Goal: Information Seeking & Learning: Find specific fact

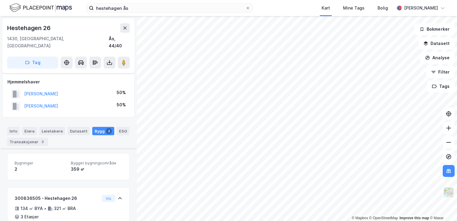
scroll to position [91, 0]
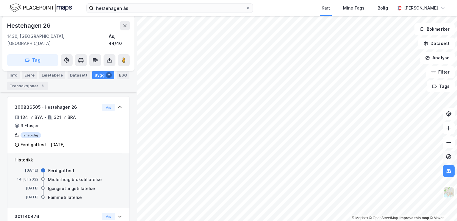
click at [450, 156] on icon at bounding box center [449, 156] width 2 height 2
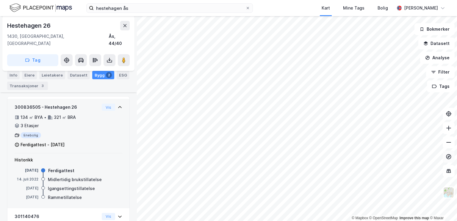
scroll to position [95, 0]
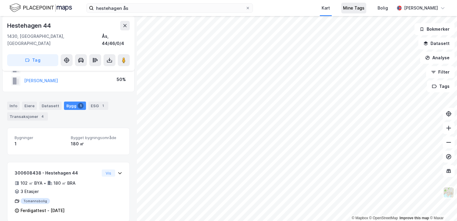
scroll to position [55, 0]
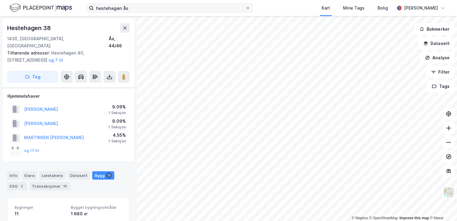
scroll to position [55, 0]
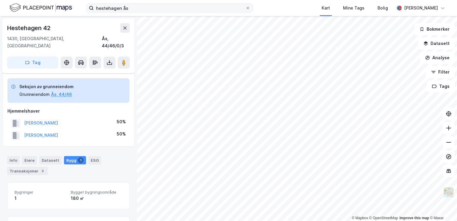
scroll to position [55, 0]
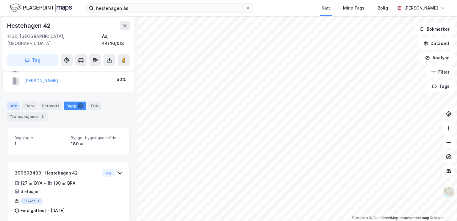
click at [17, 102] on div "Info" at bounding box center [13, 106] width 13 height 8
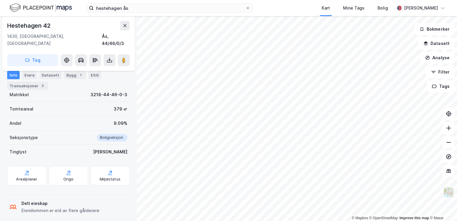
scroll to position [17, 0]
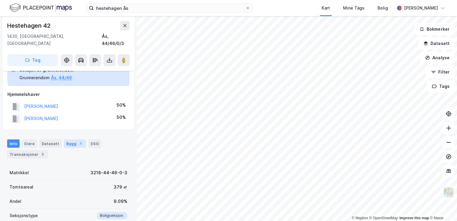
click at [73, 139] on div "Bygg 1" at bounding box center [75, 143] width 22 height 8
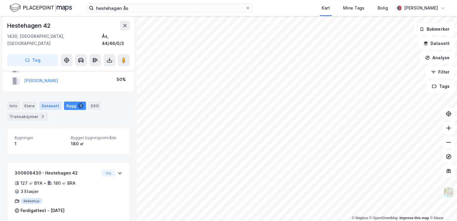
scroll to position [54, 0]
click at [51, 102] on div "Datasett" at bounding box center [50, 106] width 22 height 8
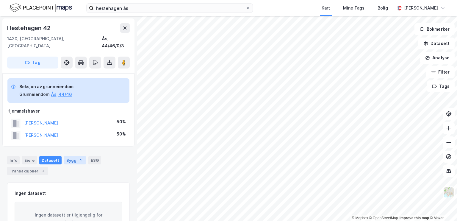
click at [78, 157] on div "1" at bounding box center [81, 160] width 6 height 6
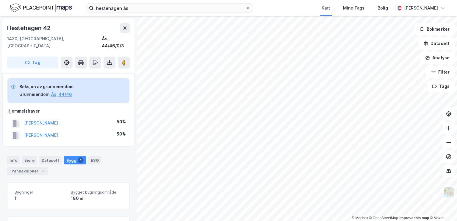
scroll to position [55, 0]
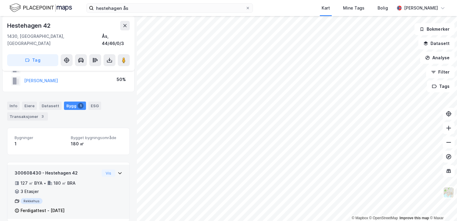
click at [118, 171] on icon at bounding box center [120, 173] width 5 height 5
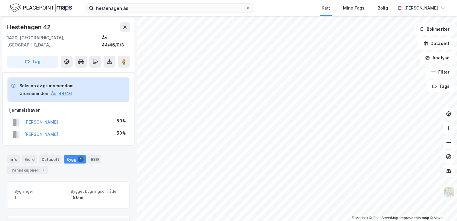
scroll to position [0, 0]
click at [71, 149] on div "Info Eiere Datasett Bygg 1 ESG Transaksjoner 3" at bounding box center [68, 163] width 137 height 29
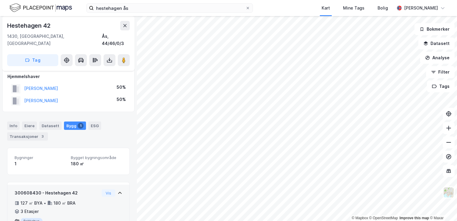
scroll to position [34, 0]
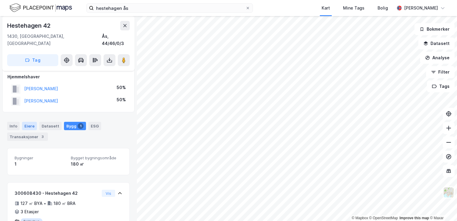
click at [27, 122] on div "Eiere" at bounding box center [29, 126] width 15 height 8
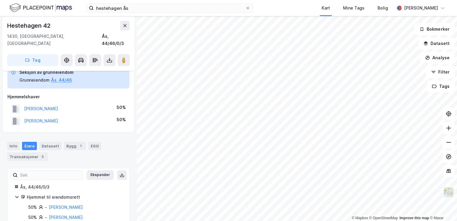
scroll to position [21, 0]
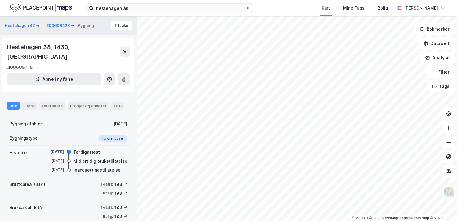
scroll to position [58, 0]
click at [33, 102] on div "Eiere" at bounding box center [29, 106] width 15 height 8
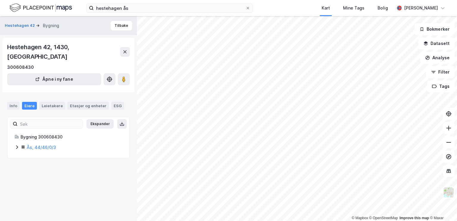
click at [18, 145] on icon at bounding box center [17, 147] width 5 height 5
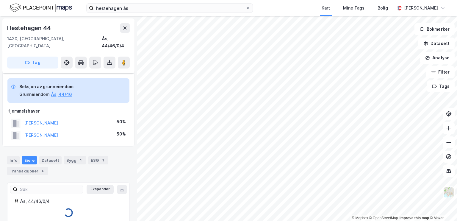
scroll to position [3, 0]
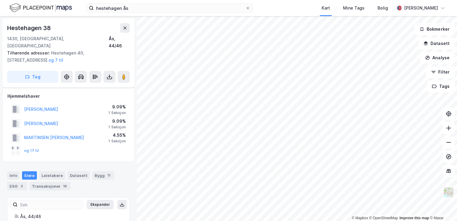
scroll to position [3, 0]
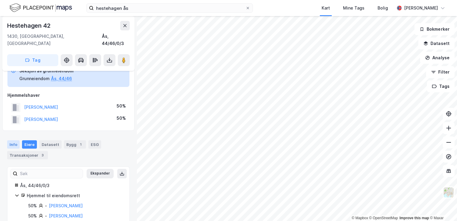
scroll to position [21, 0]
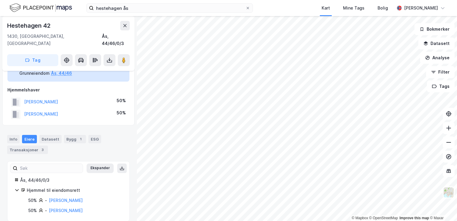
click at [4, 193] on div "Hestehagen 42 1430, Ås, Akershus Ås, 44/46/0/3 Tag Seksjon av grunneiendom Grun…" at bounding box center [68, 118] width 137 height 205
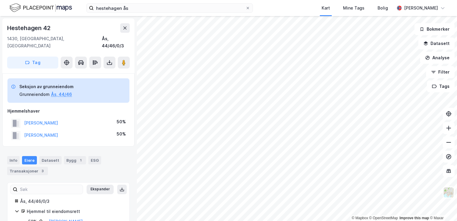
scroll to position [21, 0]
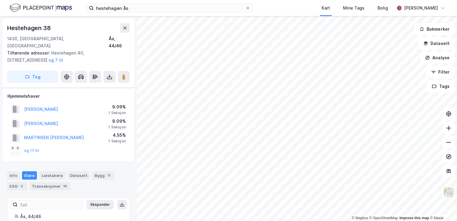
scroll to position [21, 0]
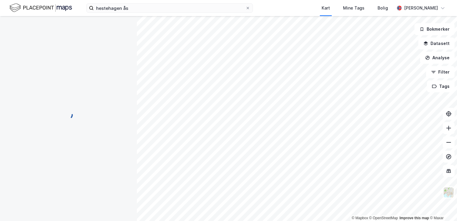
scroll to position [21, 0]
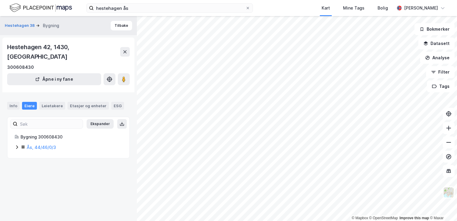
click at [18, 145] on icon at bounding box center [17, 147] width 5 height 5
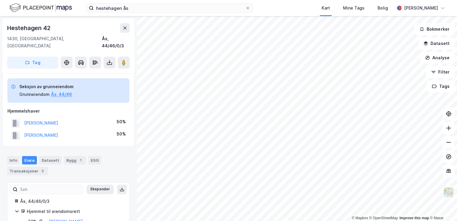
scroll to position [21, 0]
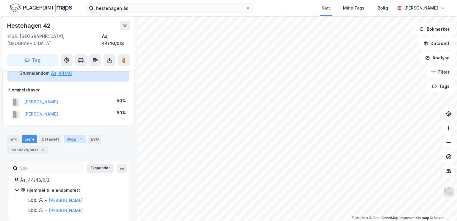
click at [70, 135] on div "Bygg 1" at bounding box center [75, 139] width 22 height 8
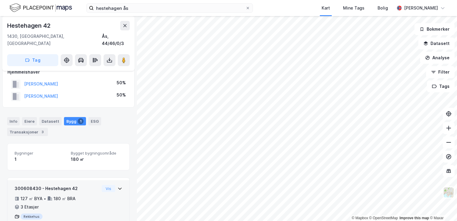
scroll to position [55, 0]
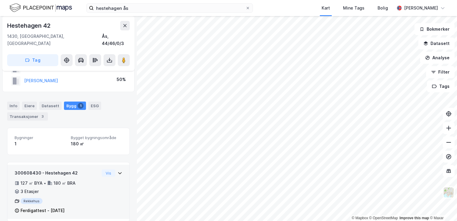
drag, startPoint x: 35, startPoint y: 192, endPoint x: 17, endPoint y: 163, distance: 34.0
click at [17, 169] on div "300608430 - Hestehagen 42" at bounding box center [57, 172] width 85 height 7
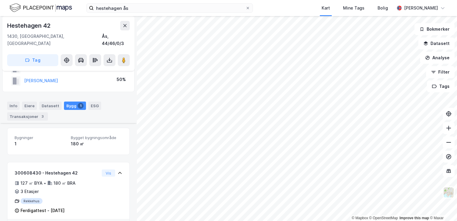
scroll to position [100, 0]
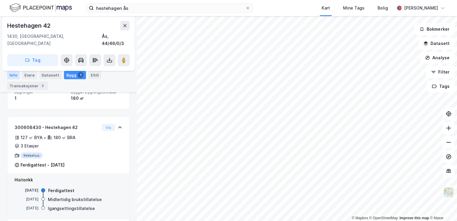
click at [18, 74] on div "Info" at bounding box center [13, 75] width 13 height 8
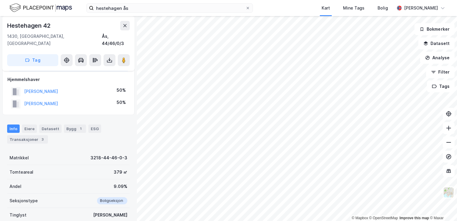
scroll to position [65, 0]
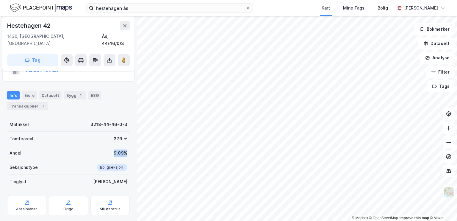
drag, startPoint x: 110, startPoint y: 146, endPoint x: 130, endPoint y: 147, distance: 20.3
click at [130, 147] on div "Hestehagen 42 1430, Ås, Akershus Ås, 44/46/0/3 Tag Seksjon av grunneiendom Grun…" at bounding box center [68, 118] width 137 height 205
click at [126, 144] on div "Hestehagen 42 1430, Ås, Akershus Ås, 44/46/0/3 Tag Seksjon av grunneiendom Grun…" at bounding box center [68, 118] width 137 height 205
drag, startPoint x: 122, startPoint y: 145, endPoint x: 107, endPoint y: 144, distance: 14.6
click at [107, 146] on div "Andel 9.09%" at bounding box center [68, 153] width 123 height 14
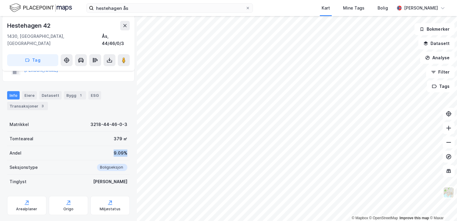
click at [99, 146] on div "Andel 9.09%" at bounding box center [68, 153] width 123 height 14
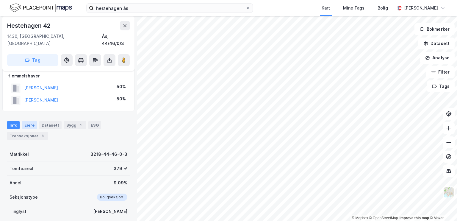
click at [33, 121] on div "Eiere" at bounding box center [29, 125] width 15 height 8
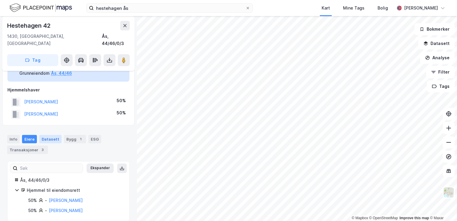
click at [50, 135] on div "Datasett" at bounding box center [50, 139] width 22 height 8
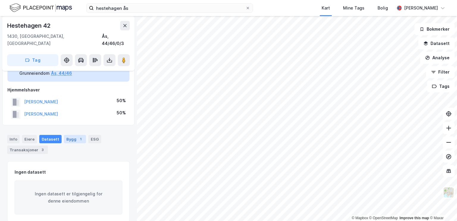
click at [71, 135] on div "Bygg 1" at bounding box center [75, 139] width 22 height 8
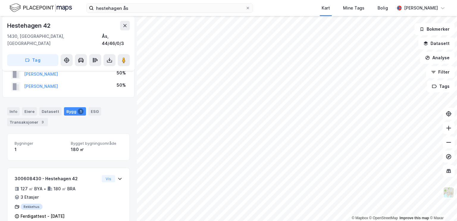
scroll to position [55, 0]
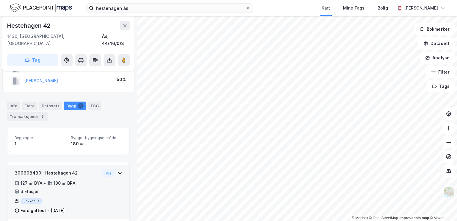
click at [118, 171] on icon at bounding box center [120, 173] width 5 height 5
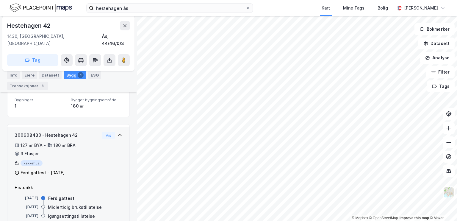
scroll to position [100, 0]
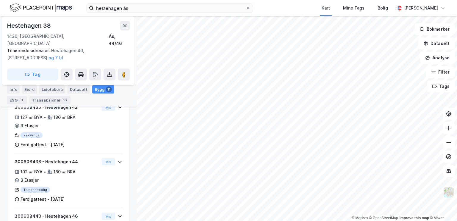
scroll to position [244, 0]
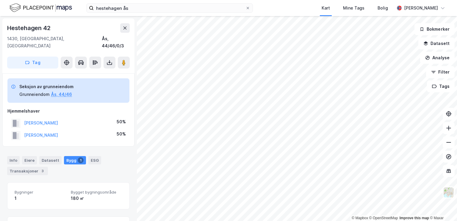
scroll to position [55, 0]
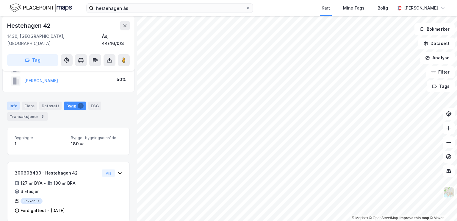
click at [16, 102] on div "Info" at bounding box center [13, 106] width 13 height 8
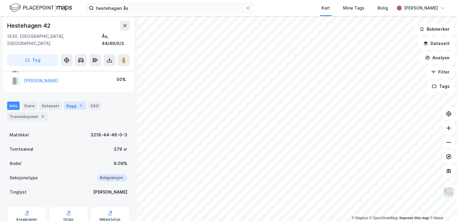
click at [69, 102] on div "Bygg 1" at bounding box center [75, 106] width 22 height 8
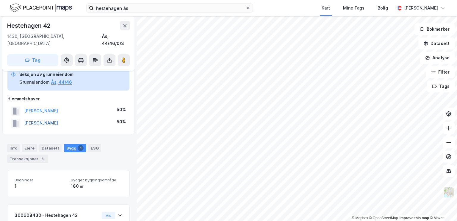
scroll to position [55, 0]
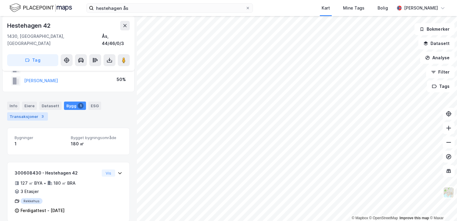
click at [28, 112] on div "Transaksjoner 3" at bounding box center [27, 116] width 41 height 8
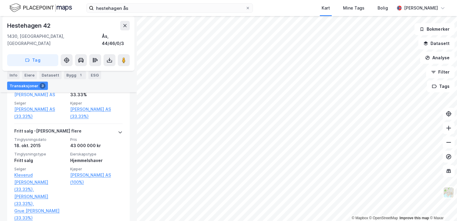
scroll to position [298, 0]
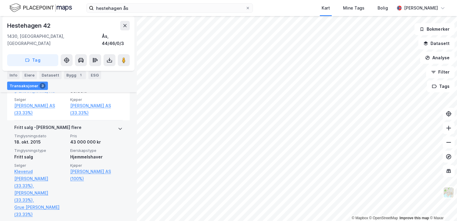
click at [54, 153] on span "Tinglysningstype" at bounding box center [40, 150] width 52 height 5
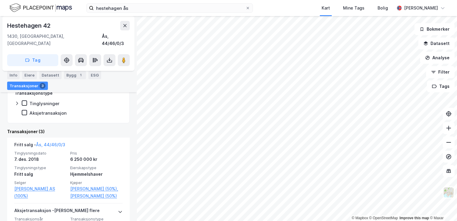
scroll to position [119, 0]
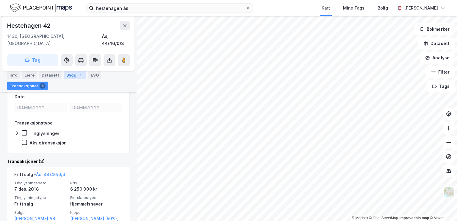
click at [73, 74] on div "Bygg 1" at bounding box center [75, 75] width 22 height 8
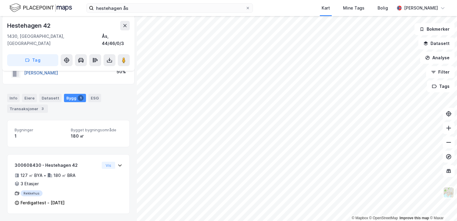
scroll to position [55, 0]
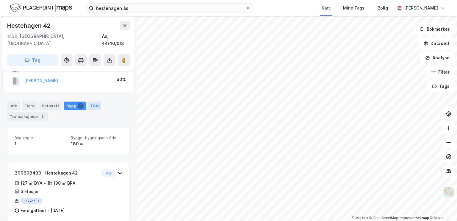
drag, startPoint x: 83, startPoint y: 95, endPoint x: 87, endPoint y: 95, distance: 3.6
click at [84, 102] on div "Info Eiere Datasett Bygg 1 ESG Transaksjoner 3" at bounding box center [68, 111] width 123 height 19
click at [88, 102] on div "ESG" at bounding box center [94, 106] width 13 height 8
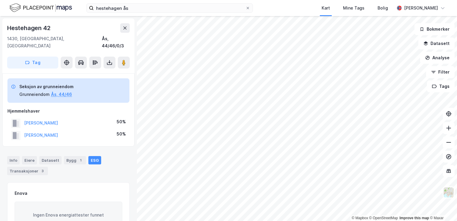
click at [44, 159] on div "Info Eiere Datasett Bygg 1 ESG Transaksjoner 3" at bounding box center [68, 165] width 123 height 19
click at [45, 156] on div "Datasett" at bounding box center [50, 160] width 22 height 8
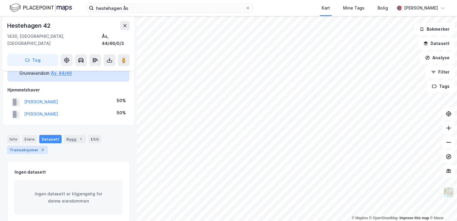
click at [33, 146] on div "Transaksjoner 3" at bounding box center [27, 150] width 41 height 8
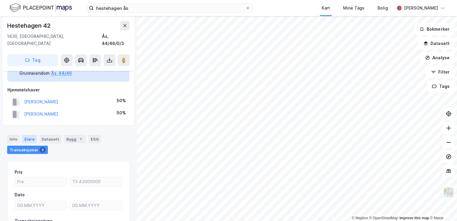
click at [32, 135] on div "Eiere" at bounding box center [29, 139] width 15 height 8
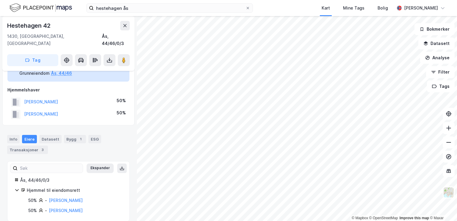
click at [15, 188] on icon at bounding box center [17, 190] width 5 height 5
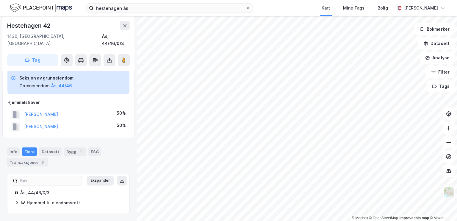
scroll to position [1, 0]
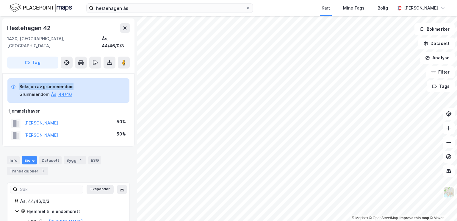
drag, startPoint x: 20, startPoint y: 78, endPoint x: 74, endPoint y: 80, distance: 54.2
click at [74, 80] on div "Seksjon av grunneiendom Grunneiendom Ås, 44/46" at bounding box center [68, 90] width 122 height 24
click at [91, 86] on div "Seksjon av grunneiendom Grunneiendom Ås, 44/46" at bounding box center [68, 90] width 122 height 24
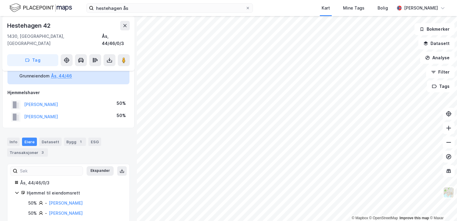
scroll to position [18, 0]
click at [91, 90] on div "Hjemmelshaver" at bounding box center [68, 93] width 122 height 7
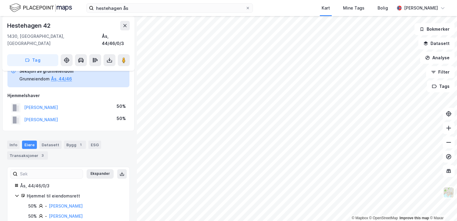
scroll to position [15, 0]
click at [0, 0] on button "[PERSON_NAME]" at bounding box center [0, 0] width 0 height 0
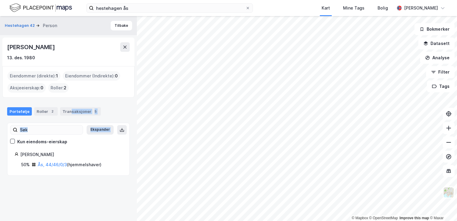
drag, startPoint x: 68, startPoint y: 100, endPoint x: 59, endPoint y: 137, distance: 37.3
click at [59, 137] on div "Portefølje Roller 2 Transaksjoner 5 Ekspander Kun eiendoms-eierskap [PERSON_NAM…" at bounding box center [68, 138] width 123 height 76
click at [79, 153] on div "[PERSON_NAME]" at bounding box center [71, 154] width 102 height 7
click at [64, 90] on span "2" at bounding box center [65, 87] width 3 height 7
click at [49, 111] on div "2" at bounding box center [52, 111] width 6 height 6
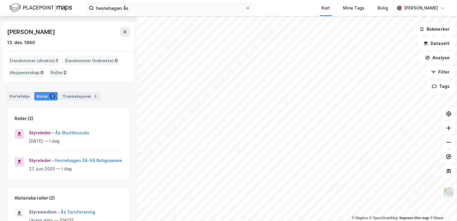
scroll to position [14, 0]
click at [76, 90] on div "Portefølje Roller 2 Transaksjoner 5" at bounding box center [68, 95] width 137 height 18
click at [71, 102] on div "Portefølje Roller 2 Transaksjoner 5" at bounding box center [68, 95] width 137 height 18
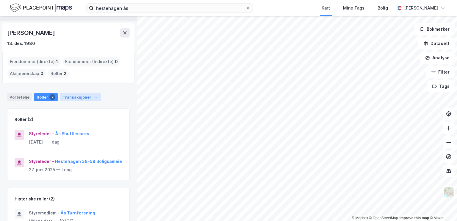
click at [74, 96] on div "Transaksjoner 5" at bounding box center [80, 97] width 41 height 8
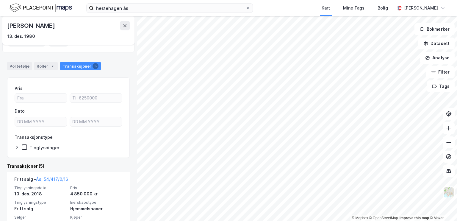
scroll to position [45, 0]
click at [15, 63] on div "Portefølje" at bounding box center [19, 66] width 25 height 8
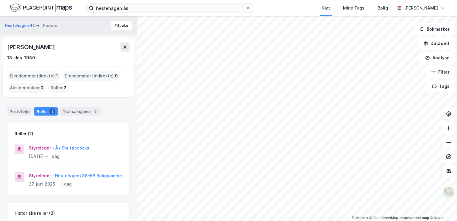
click at [129, 52] on div "[PERSON_NAME] [DATE]" at bounding box center [68, 51] width 123 height 19
click at [127, 48] on button at bounding box center [125, 47] width 10 height 10
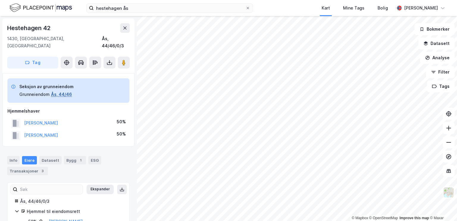
click at [63, 91] on button "Ås, 44/46" at bounding box center [61, 94] width 21 height 7
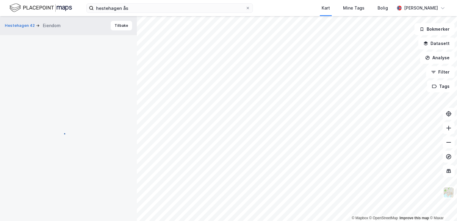
scroll to position [2, 0]
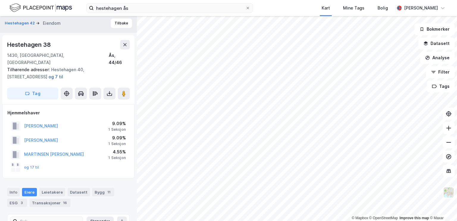
click at [0, 0] on button "og 7 til" at bounding box center [0, 0] width 0 height 0
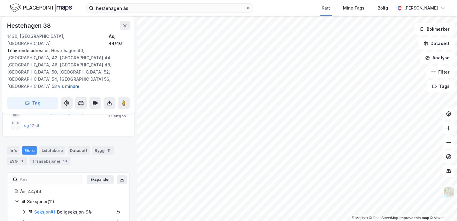
scroll to position [73, 0]
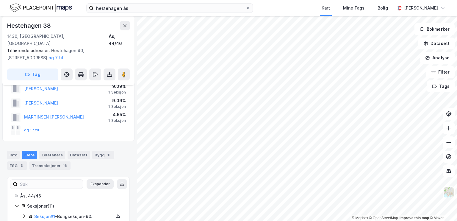
scroll to position [20, 0]
click at [35, 162] on div "Transaksjoner 16" at bounding box center [49, 166] width 41 height 8
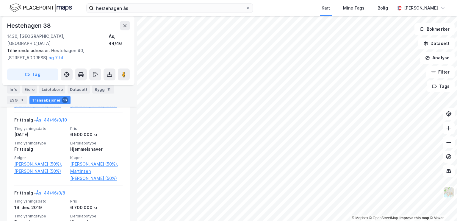
scroll to position [248, 0]
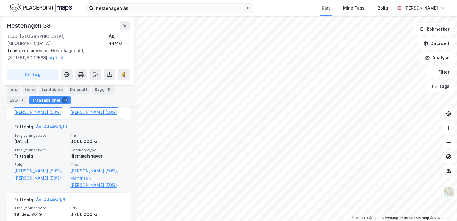
click at [63, 145] on div "[DATE]" at bounding box center [40, 141] width 52 height 7
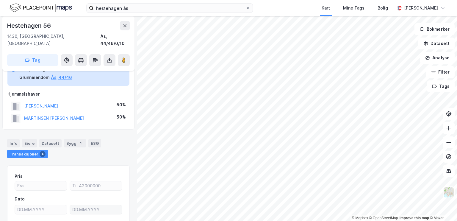
scroll to position [14, 0]
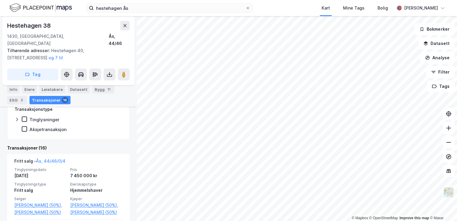
scroll to position [148, 0]
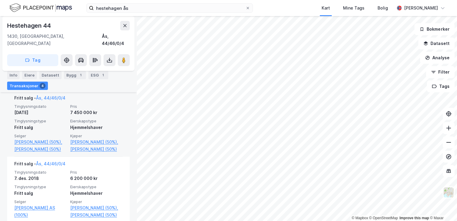
scroll to position [206, 0]
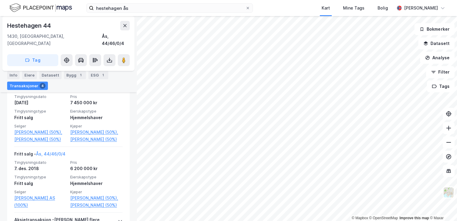
click at [67, 69] on div "Info Eiere Datasett Bygg 1 ESG 1 Transaksjoner 4" at bounding box center [68, 78] width 137 height 29
click at [65, 76] on div "Bygg 1" at bounding box center [75, 75] width 22 height 8
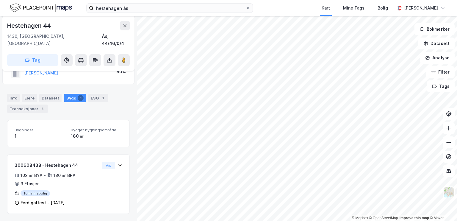
scroll to position [55, 0]
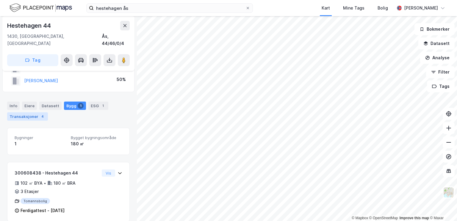
click at [32, 112] on div "Transaksjoner 4" at bounding box center [27, 116] width 41 height 8
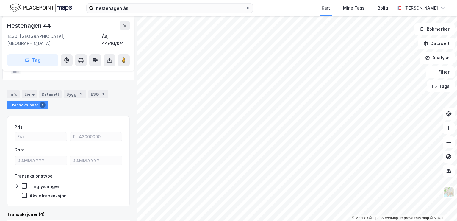
scroll to position [66, 0]
click at [21, 90] on div "Info Eiere Datasett Bygg 1 ESG 1 Transaksjoner 4" at bounding box center [68, 99] width 123 height 19
click at [17, 90] on div "Info" at bounding box center [13, 94] width 13 height 8
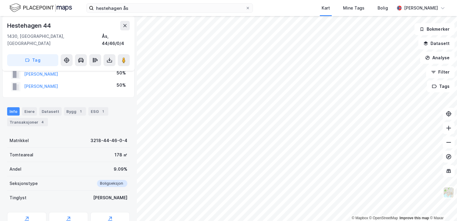
scroll to position [49, 0]
click at [78, 108] on div "1" at bounding box center [81, 111] width 6 height 6
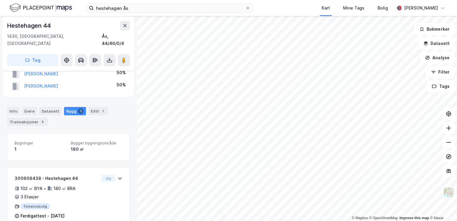
scroll to position [55, 0]
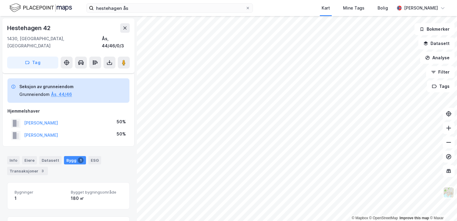
scroll to position [55, 0]
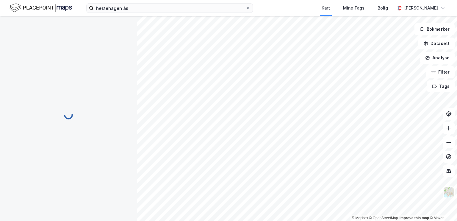
scroll to position [55, 0]
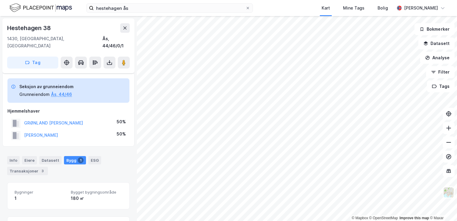
scroll to position [55, 0]
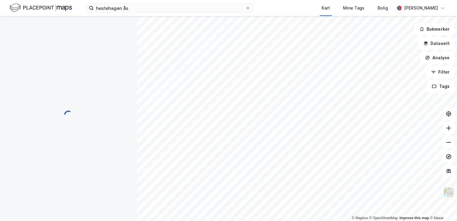
scroll to position [42, 0]
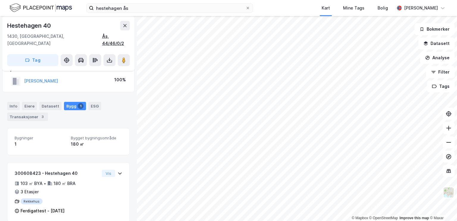
click at [127, 38] on div "© Mapbox © OpenStreetMap Improve this map © [PERSON_NAME] 40 1430, Ås, [GEOGRAP…" at bounding box center [228, 118] width 457 height 205
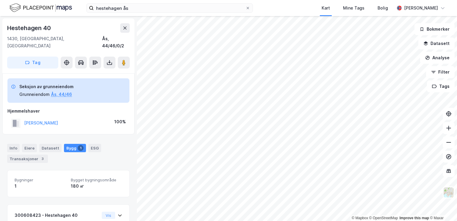
scroll to position [0, 0]
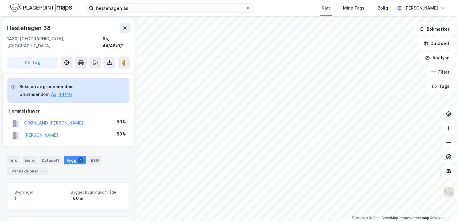
scroll to position [55, 0]
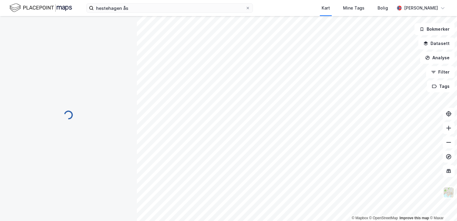
scroll to position [42, 0]
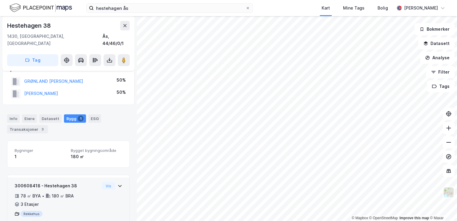
scroll to position [55, 0]
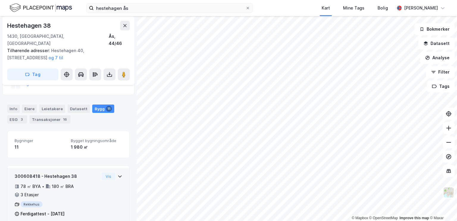
scroll to position [66, 0]
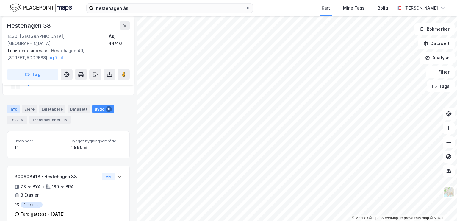
click at [15, 105] on div "Info" at bounding box center [13, 109] width 13 height 8
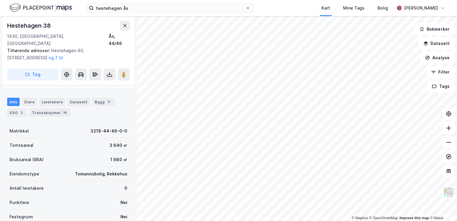
scroll to position [74, 0]
click at [98, 97] on div "Bygg 11" at bounding box center [103, 101] width 22 height 8
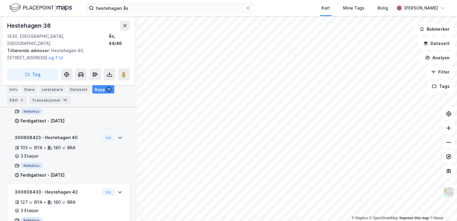
scroll to position [158, 0]
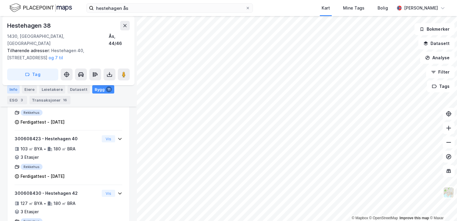
click at [16, 91] on div "Info" at bounding box center [13, 89] width 13 height 8
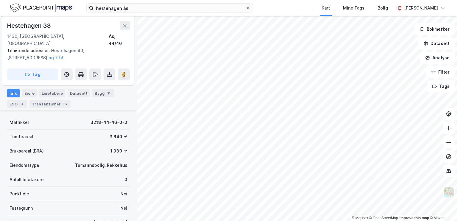
scroll to position [79, 0]
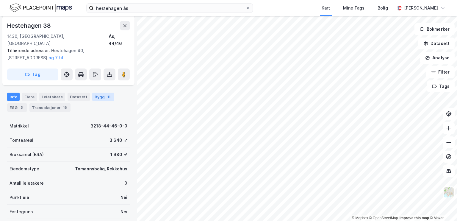
click at [106, 94] on div "11" at bounding box center [109, 97] width 6 height 6
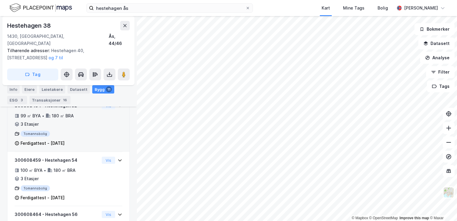
scroll to position [407, 0]
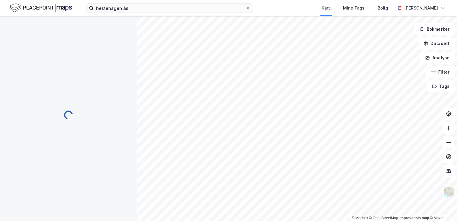
scroll to position [407, 0]
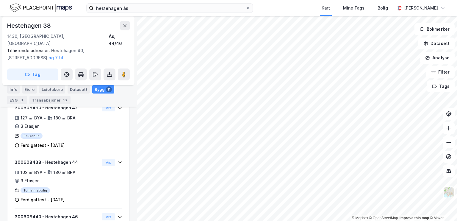
scroll to position [244, 0]
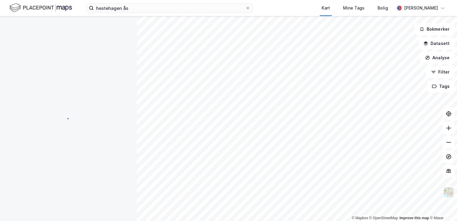
scroll to position [55, 0]
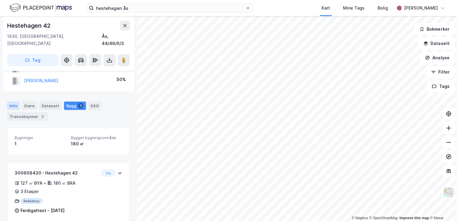
click at [16, 102] on div "Info" at bounding box center [13, 106] width 13 height 8
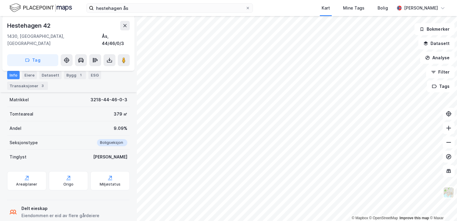
scroll to position [90, 0]
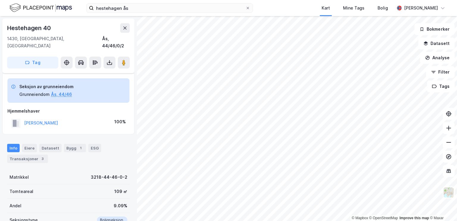
scroll to position [58, 0]
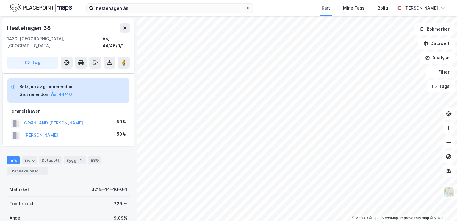
scroll to position [58, 0]
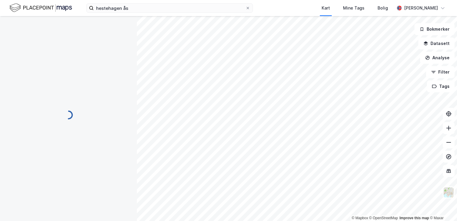
scroll to position [58, 0]
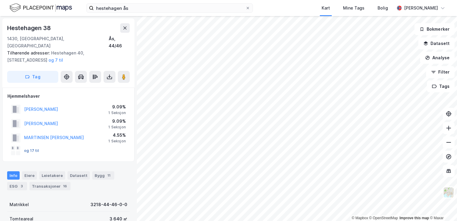
click at [0, 0] on button "og 17 til" at bounding box center [0, 0] width 0 height 0
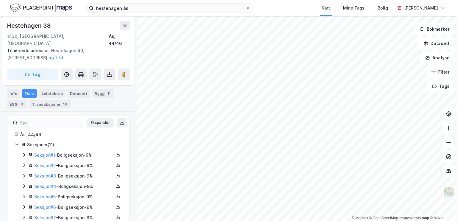
click at [34, 143] on div "Seksjoner ( 11 ) Seksjon # 1 - Boligseksjon - 9% Seksjon # 2 - Boligseksjon - 9…" at bounding box center [69, 202] width 108 height 122
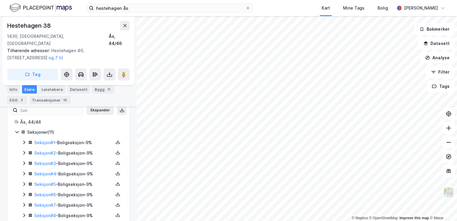
scroll to position [95, 0]
click at [25, 150] on icon at bounding box center [24, 152] width 5 height 5
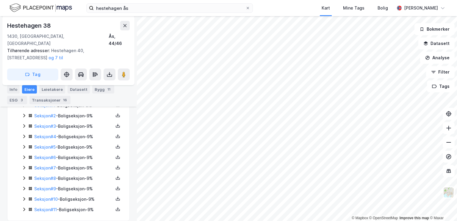
click at [22, 206] on div "Seksjon # 11 - Boligseksjon - 9%" at bounding box center [72, 209] width 101 height 7
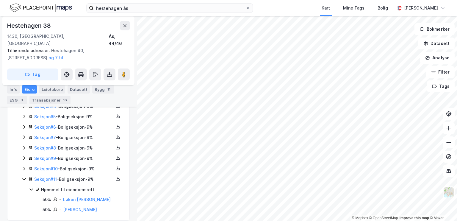
scroll to position [162, 0]
click at [23, 167] on icon at bounding box center [24, 169] width 2 height 4
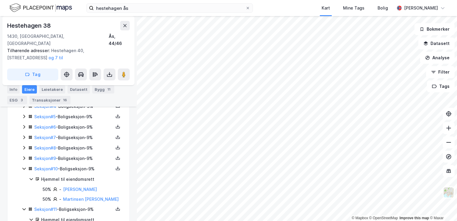
click at [25, 156] on icon at bounding box center [24, 158] width 5 height 5
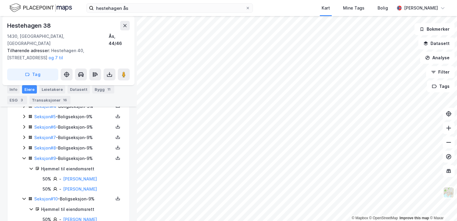
click at [25, 156] on icon at bounding box center [24, 158] width 5 height 5
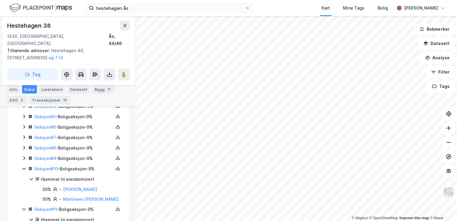
click at [24, 146] on icon at bounding box center [24, 148] width 2 height 4
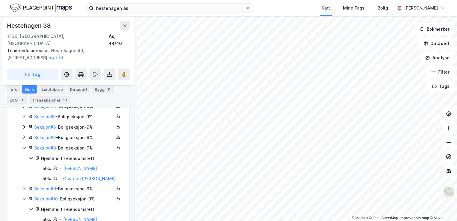
click at [24, 145] on icon at bounding box center [24, 147] width 5 height 5
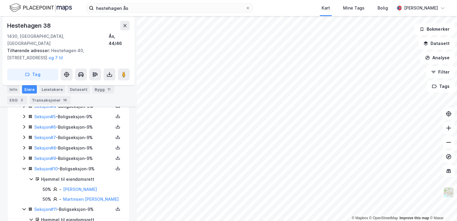
click at [23, 135] on icon at bounding box center [24, 137] width 5 height 5
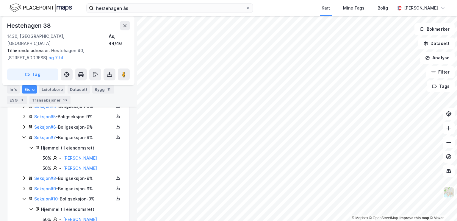
click at [23, 135] on icon at bounding box center [24, 137] width 5 height 5
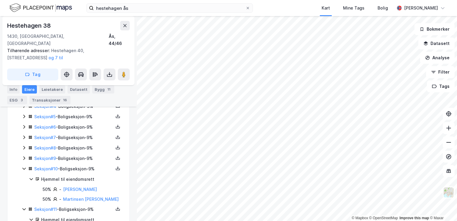
click at [23, 124] on icon at bounding box center [24, 126] width 5 height 5
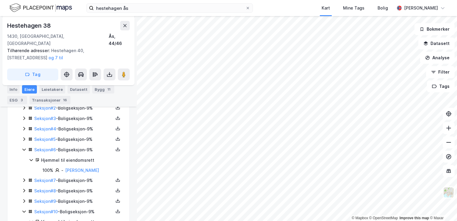
scroll to position [139, 0]
click at [24, 136] on div "Seksjon # 5 - Boligseksjon - 9%" at bounding box center [72, 139] width 101 height 7
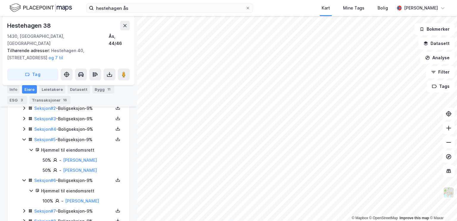
click at [24, 127] on icon at bounding box center [24, 129] width 5 height 5
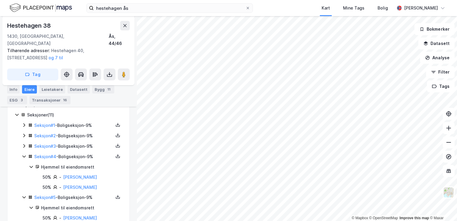
scroll to position [111, 0]
click at [25, 145] on icon at bounding box center [24, 147] width 2 height 4
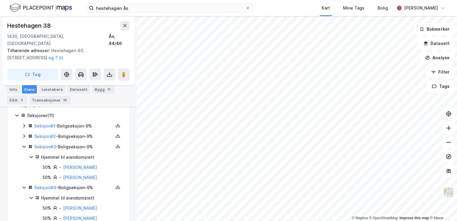
click at [22, 185] on icon at bounding box center [24, 187] width 5 height 5
click at [24, 195] on icon at bounding box center [24, 197] width 5 height 5
click at [24, 206] on icon at bounding box center [24, 208] width 5 height 5
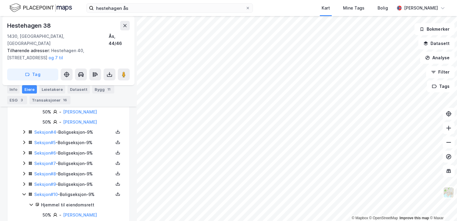
scroll to position [166, 0]
click at [23, 192] on icon at bounding box center [24, 194] width 5 height 5
click at [25, 203] on icon at bounding box center [24, 205] width 5 height 5
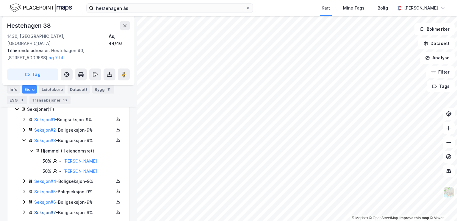
scroll to position [117, 0]
click at [23, 128] on icon at bounding box center [24, 130] width 5 height 5
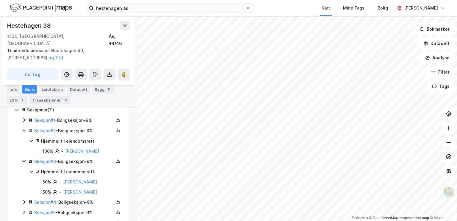
click at [24, 118] on icon at bounding box center [24, 120] width 5 height 5
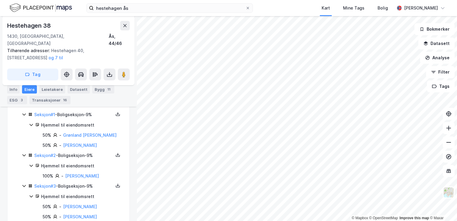
scroll to position [79, 0]
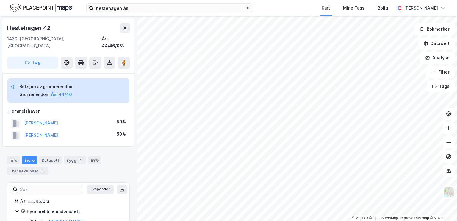
scroll to position [21, 0]
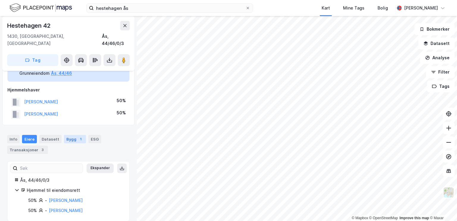
click at [78, 136] on div "1" at bounding box center [81, 139] width 6 height 6
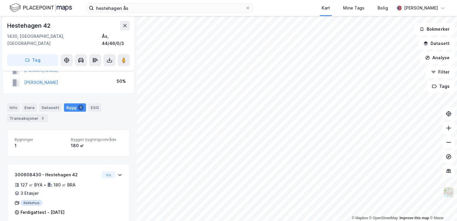
scroll to position [55, 0]
